Goal: Obtain resource: Download file/media

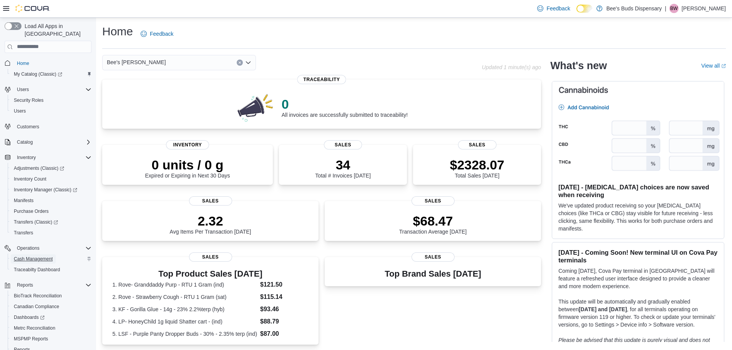
click at [35, 256] on span "Cash Management" at bounding box center [33, 259] width 39 height 6
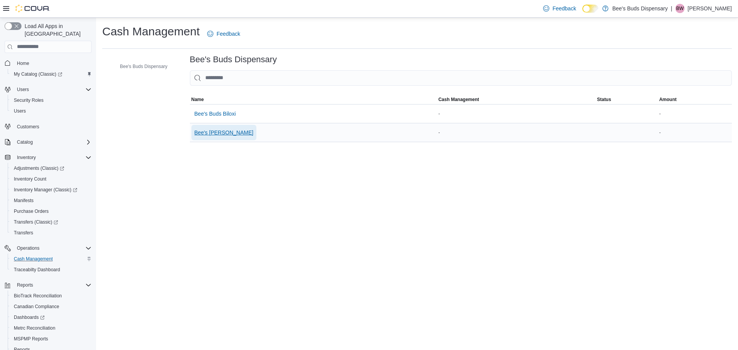
click at [212, 134] on span "Bee's [PERSON_NAME]" at bounding box center [224, 133] width 59 height 8
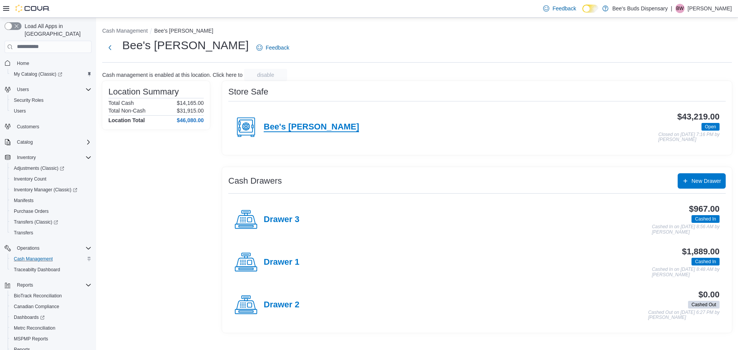
click at [314, 128] on h4 "Bee's [PERSON_NAME]" at bounding box center [311, 127] width 95 height 10
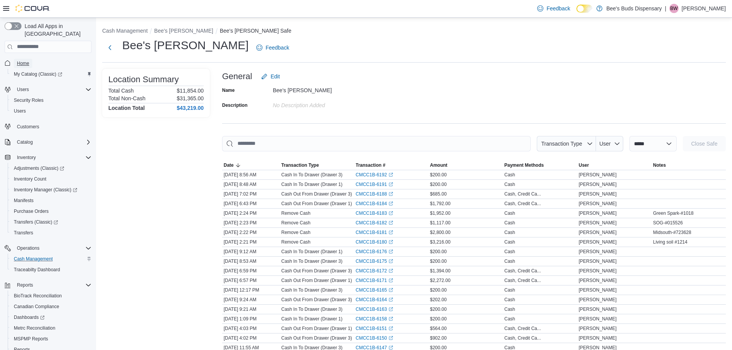
click at [25, 60] on span "Home" at bounding box center [23, 63] width 12 height 6
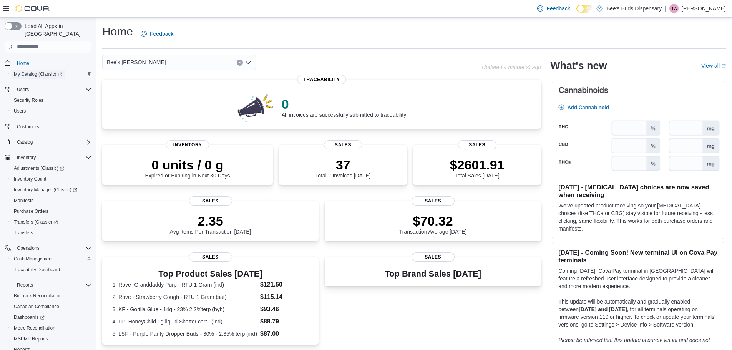
click at [32, 71] on span "My Catalog (Classic)" at bounding box center [38, 74] width 48 height 6
click at [35, 71] on span "My Catalog (Classic)" at bounding box center [38, 74] width 48 height 6
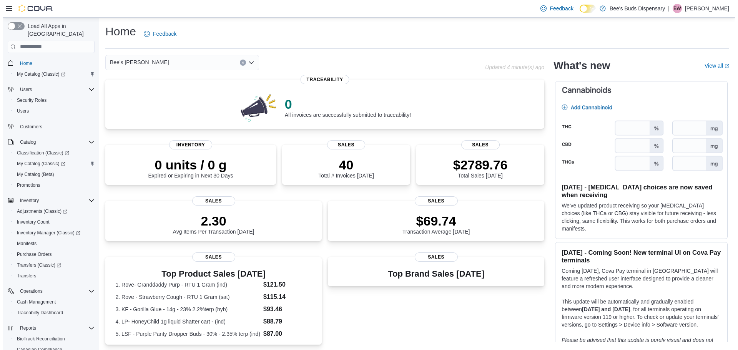
scroll to position [79, 0]
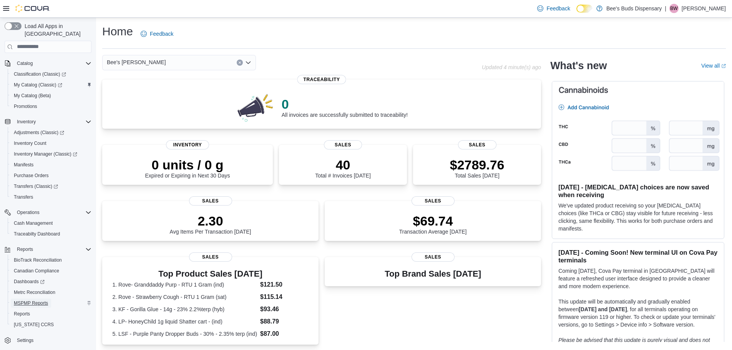
click at [36, 300] on span "MSPMP Reports" at bounding box center [31, 303] width 34 height 6
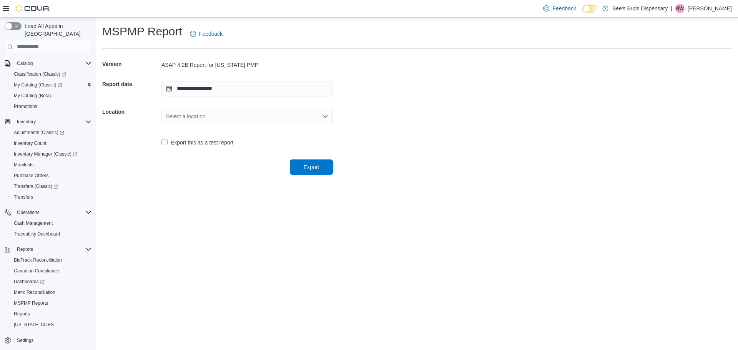
click at [296, 118] on div "Select a location" at bounding box center [246, 116] width 171 height 15
click at [208, 153] on span "Bee's [PERSON_NAME]" at bounding box center [251, 152] width 153 height 8
click at [312, 165] on span "Export" at bounding box center [311, 167] width 15 height 8
click at [317, 170] on span "Export" at bounding box center [311, 167] width 15 height 8
